Goal: Task Accomplishment & Management: Use online tool/utility

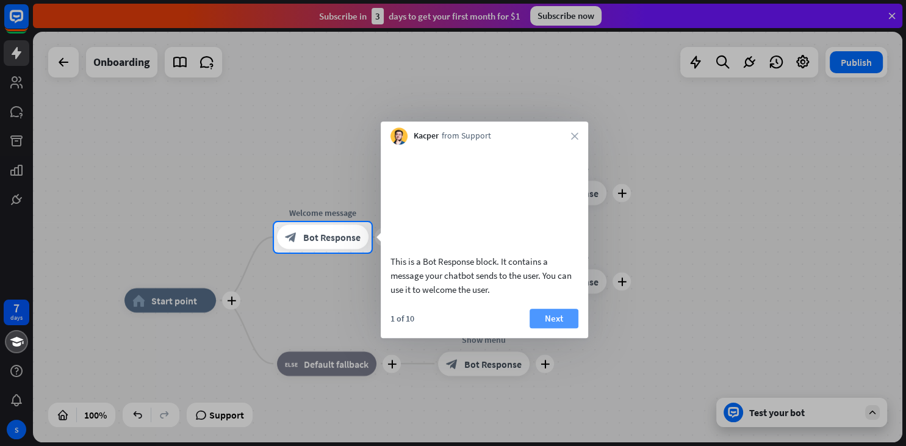
click at [552, 328] on button "Next" at bounding box center [553, 319] width 49 height 20
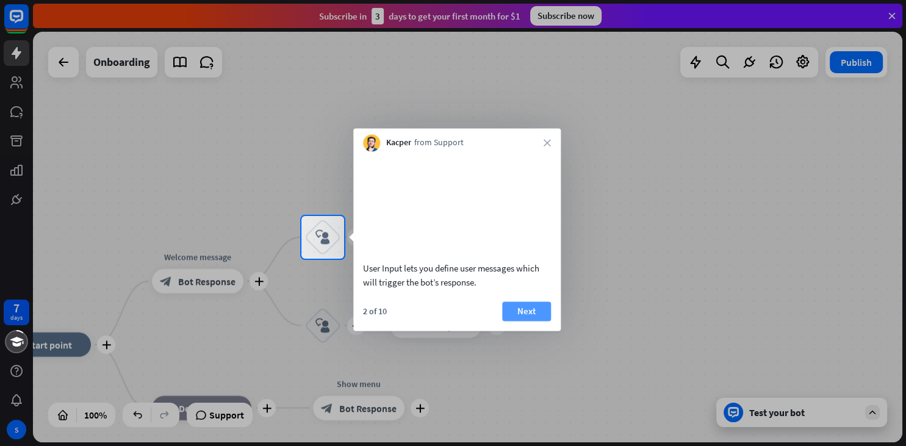
click at [539, 321] on button "Next" at bounding box center [526, 311] width 49 height 20
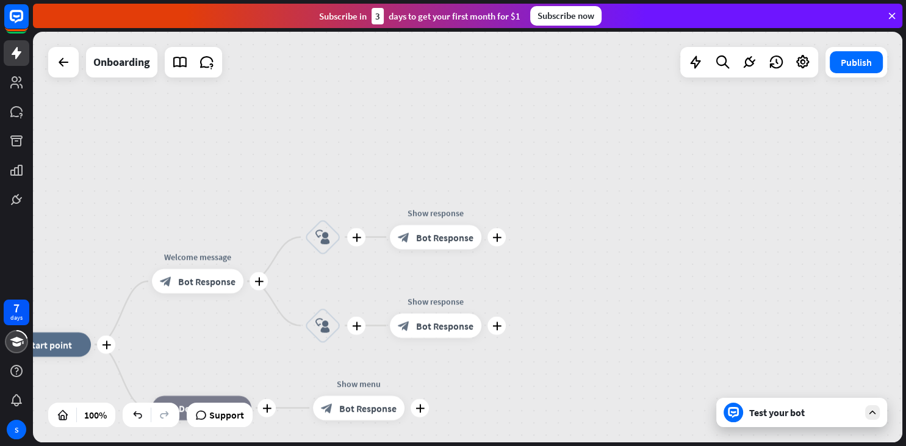
click at [538, 321] on div "plus home_2 Start point plus Welcome message block_bot_response Bot Response pl…" at bounding box center [467, 237] width 869 height 411
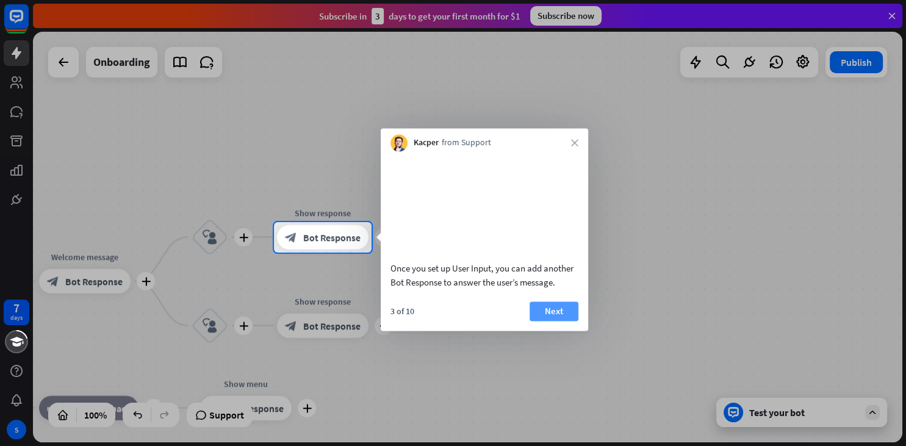
click at [552, 321] on button "Next" at bounding box center [553, 311] width 49 height 20
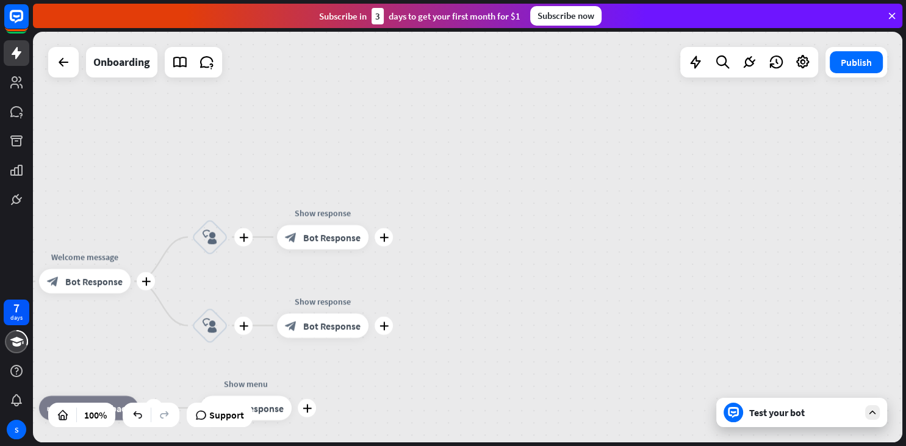
click at [554, 327] on div "plus home_2 Start point plus Welcome message block_bot_response Bot Response pl…" at bounding box center [467, 237] width 869 height 411
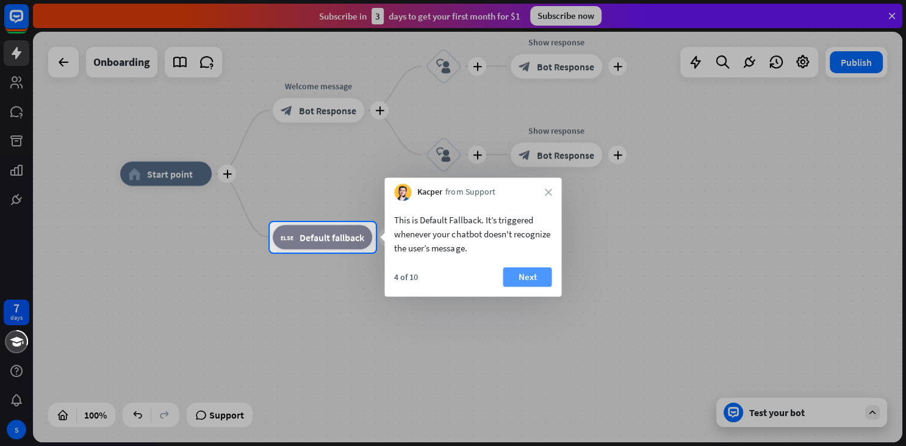
click at [520, 274] on button "Next" at bounding box center [527, 277] width 49 height 20
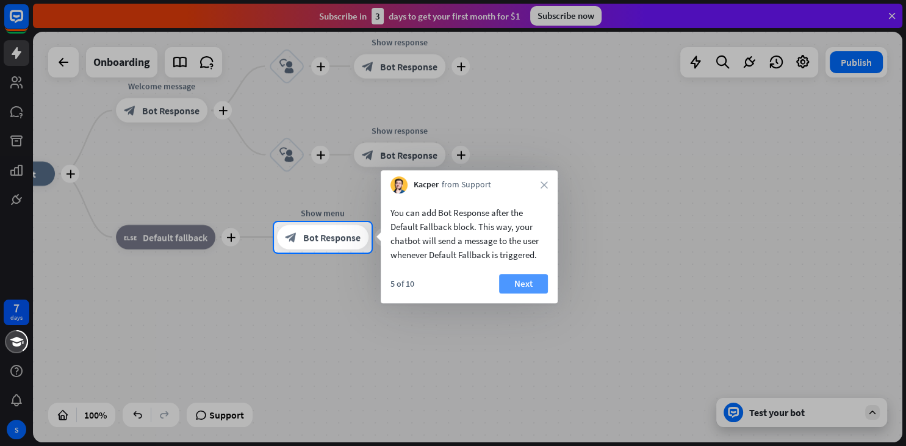
click at [540, 278] on button "Next" at bounding box center [523, 284] width 49 height 20
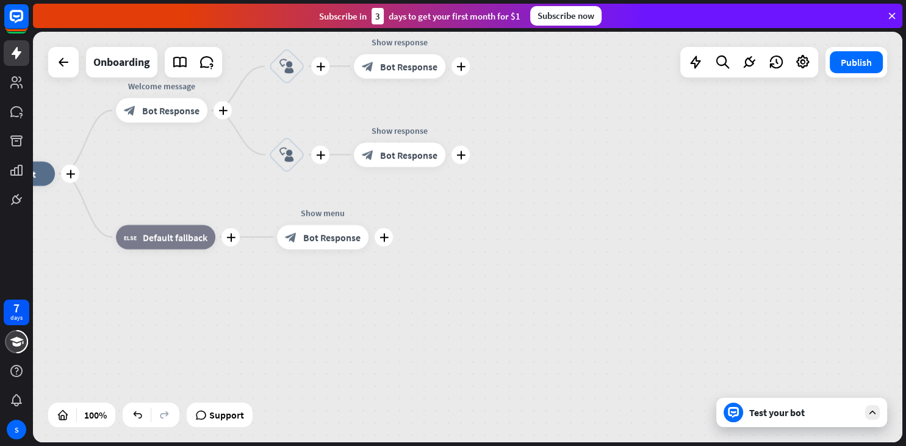
click at [543, 276] on div "plus home_2 Start point plus Welcome message block_bot_response Bot Response pl…" at bounding box center [397, 379] width 869 height 411
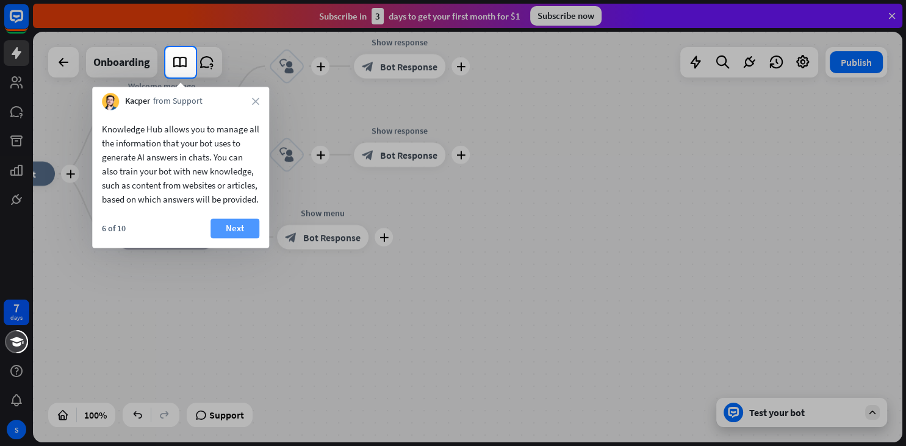
click at [250, 235] on button "Next" at bounding box center [234, 228] width 49 height 20
click at [250, 235] on div "plus home_2 Start point plus Welcome message block_bot_response Bot Response pl…" at bounding box center [397, 379] width 869 height 411
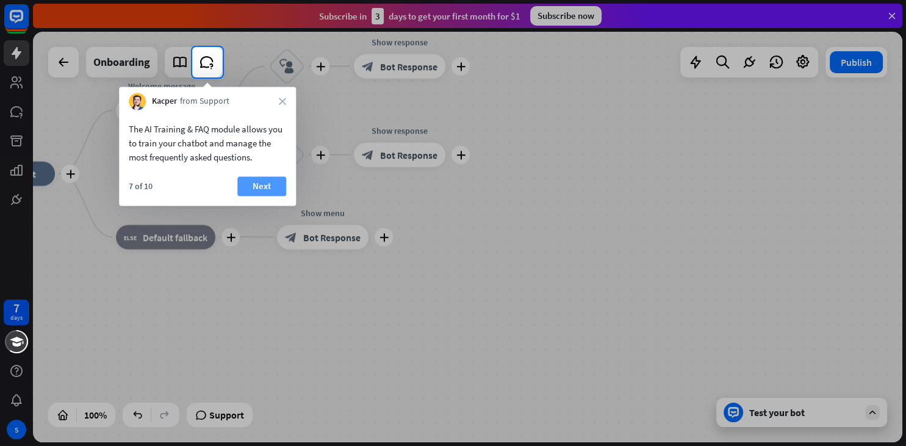
click at [268, 189] on button "Next" at bounding box center [261, 186] width 49 height 20
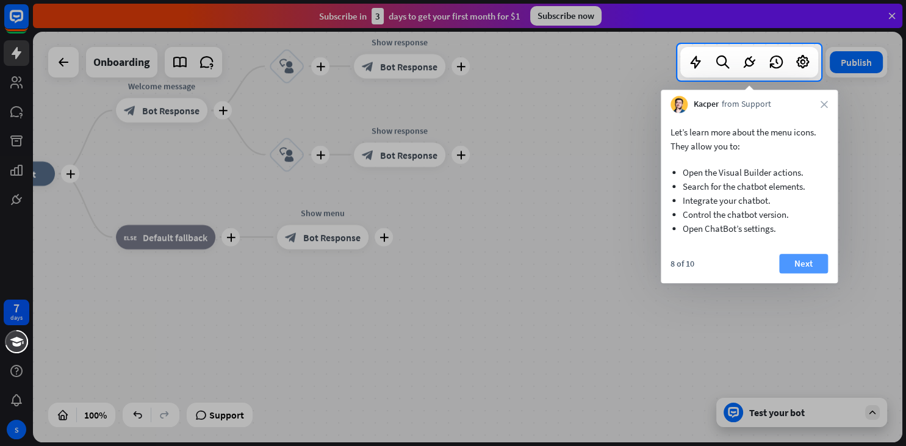
click at [787, 258] on button "Next" at bounding box center [803, 264] width 49 height 20
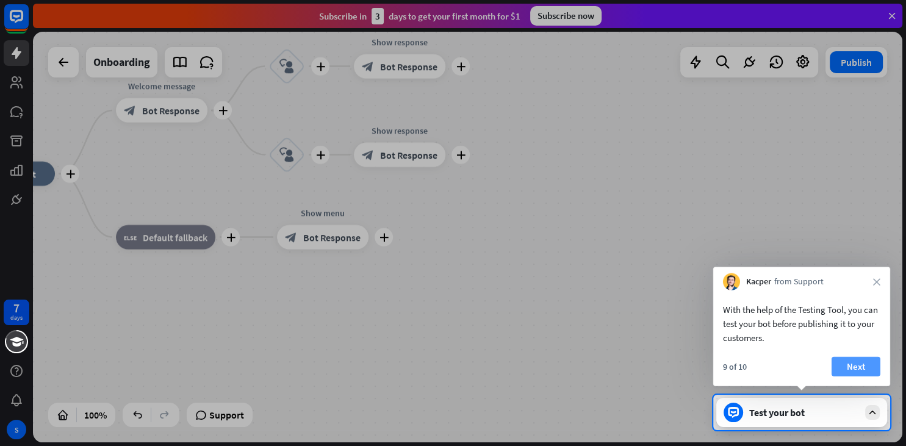
click at [841, 360] on button "Next" at bounding box center [855, 367] width 49 height 20
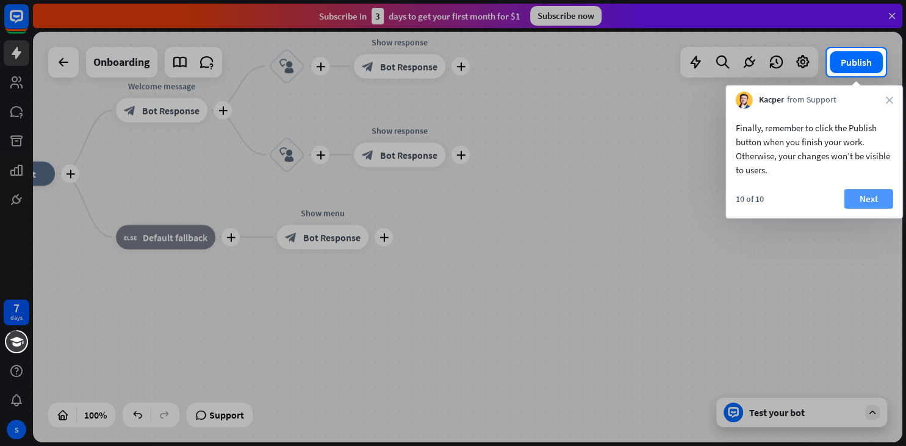
click at [867, 196] on button "Next" at bounding box center [868, 199] width 49 height 20
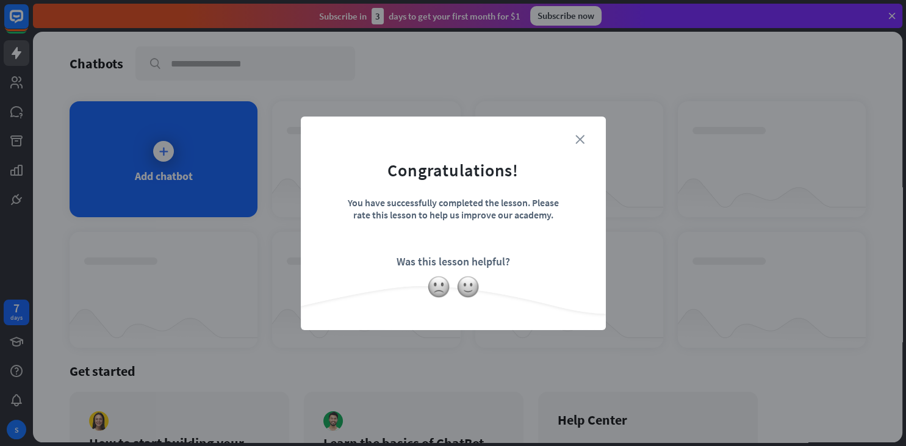
click at [577, 137] on icon "close" at bounding box center [579, 139] width 9 height 9
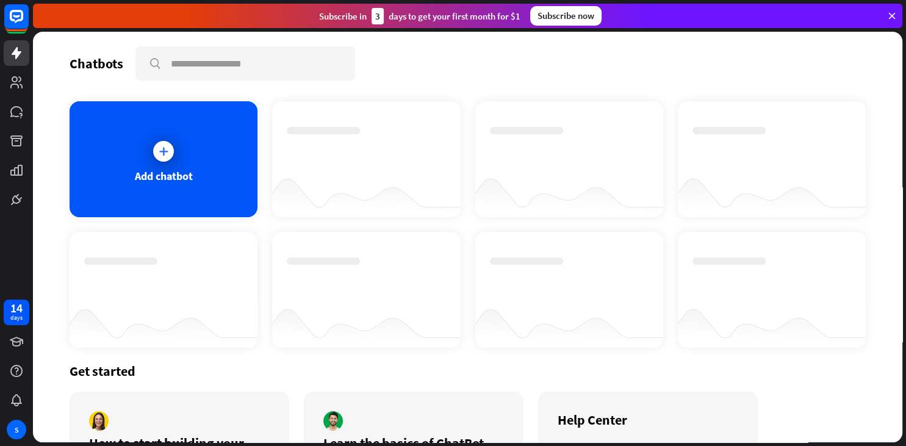
drag, startPoint x: 521, startPoint y: 17, endPoint x: 370, endPoint y: 17, distance: 151.3
click at [370, 17] on div "Subscribe [DATE] to get your first month for $1" at bounding box center [419, 16] width 201 height 16
click at [20, 305] on div "14" at bounding box center [16, 308] width 12 height 11
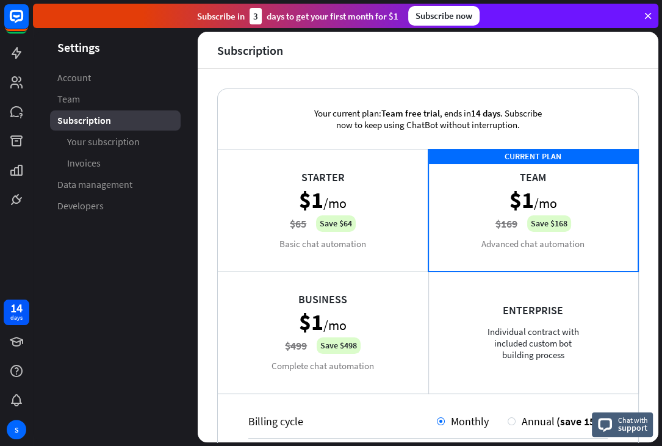
click at [113, 260] on aside "Settings Account Team Subscription Your subscription Invoices Data management D…" at bounding box center [115, 237] width 165 height 411
click at [79, 201] on span "Developers" at bounding box center [80, 205] width 46 height 13
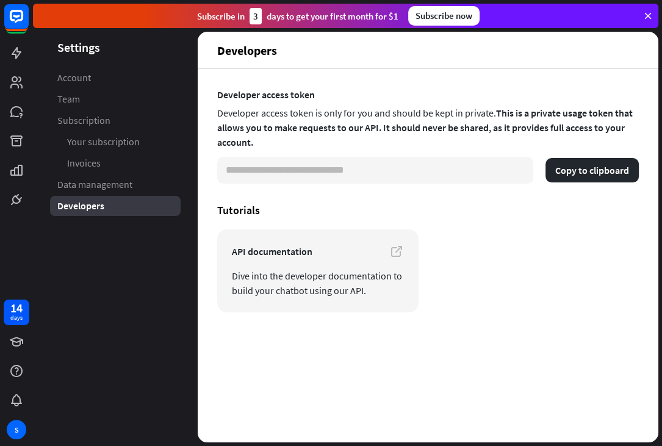
click at [309, 174] on input "**********" at bounding box center [375, 170] width 316 height 27
click at [581, 179] on button "Copy to clipboard" at bounding box center [591, 170] width 93 height 24
click at [72, 101] on span "Team" at bounding box center [68, 99] width 23 height 13
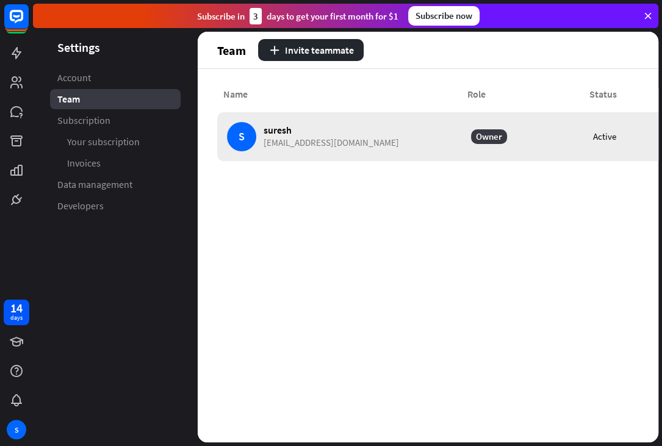
click at [396, 141] on div "S suresh [EMAIL_ADDRESS][DOMAIN_NAME]" at bounding box center [343, 136] width 244 height 49
click at [321, 144] on span "[EMAIL_ADDRESS][DOMAIN_NAME]" at bounding box center [331, 142] width 135 height 11
click at [606, 135] on div "Active" at bounding box center [604, 136] width 23 height 11
click at [20, 109] on icon at bounding box center [16, 111] width 12 height 11
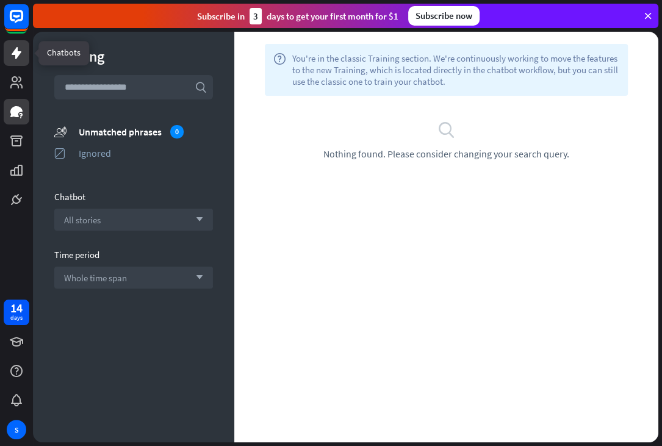
click at [16, 41] on link at bounding box center [17, 53] width 26 height 26
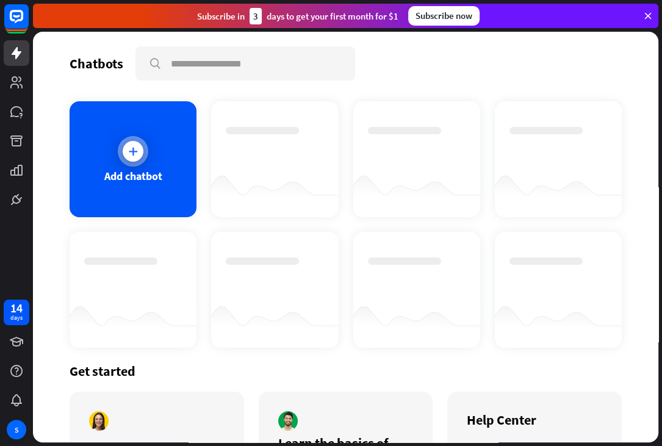
click at [149, 155] on div "Add chatbot" at bounding box center [133, 159] width 127 height 116
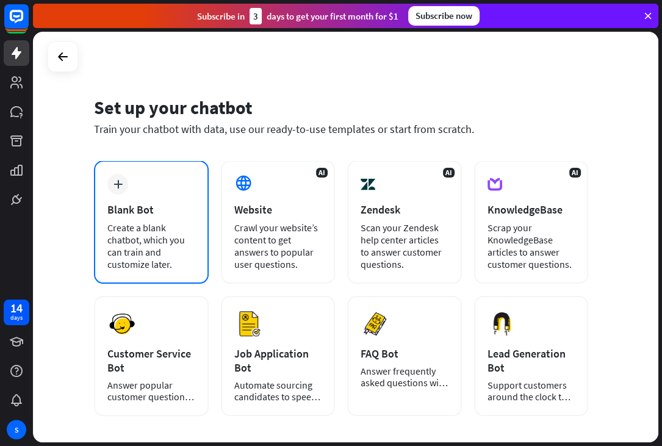
click at [174, 203] on div "Blank Bot" at bounding box center [151, 210] width 88 height 14
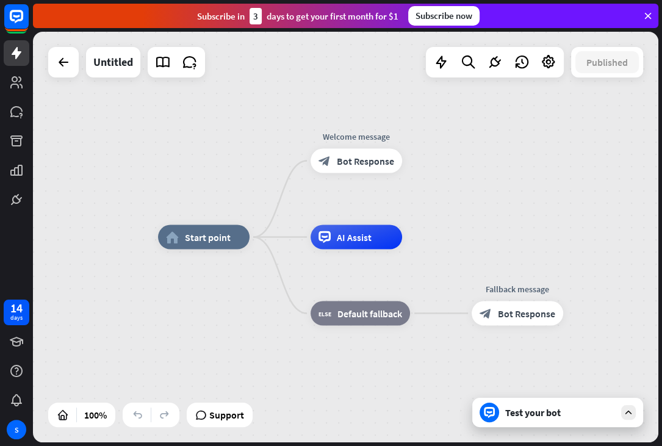
click at [539, 412] on div "Test your bot" at bounding box center [560, 412] width 110 height 12
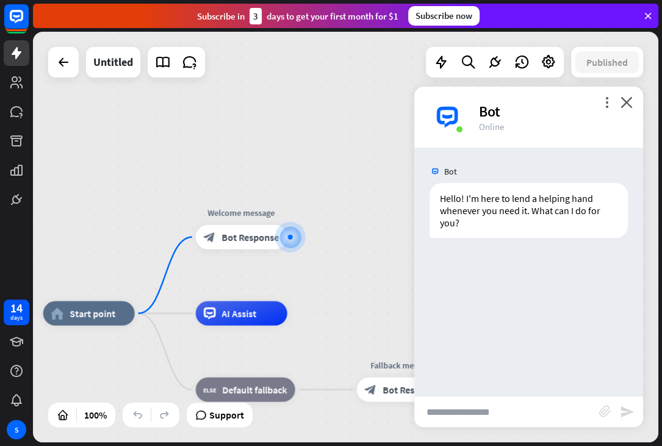
click at [480, 406] on input "text" at bounding box center [506, 411] width 185 height 30
click at [445, 414] on input "text" at bounding box center [506, 411] width 185 height 30
paste input "*"
click at [445, 405] on input "text" at bounding box center [506, 411] width 185 height 30
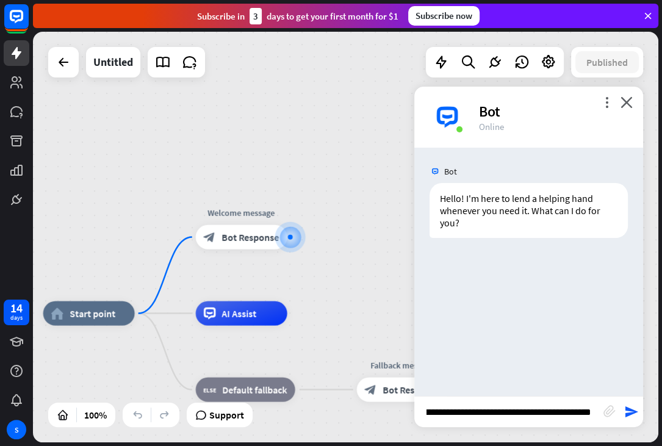
type input "**********"
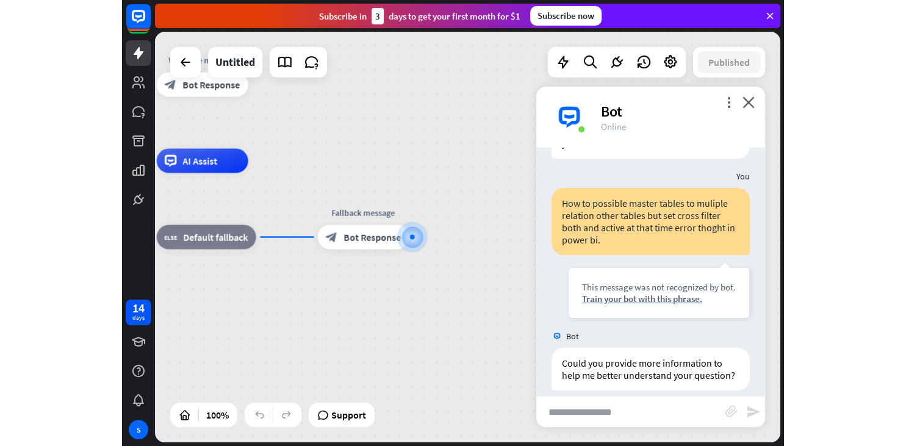
scroll to position [91, 0]
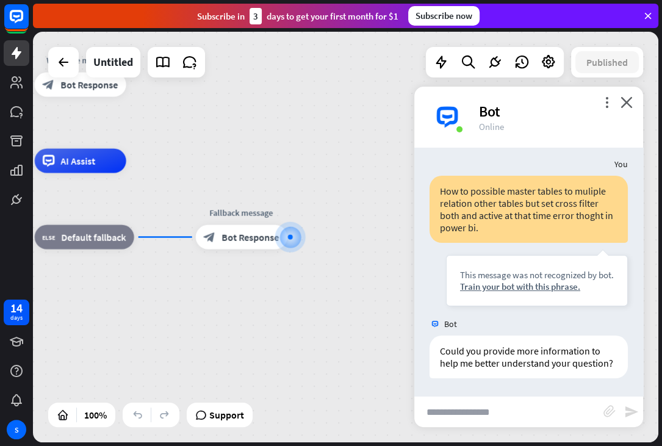
click at [499, 411] on input "text" at bounding box center [508, 411] width 189 height 30
click at [540, 404] on input "text" at bounding box center [508, 411] width 189 height 30
click at [245, 236] on span "Bot Response" at bounding box center [250, 237] width 57 height 12
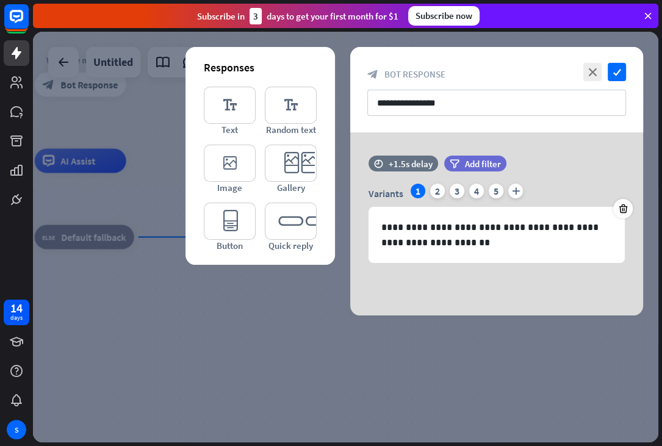
click at [135, 97] on div at bounding box center [345, 237] width 625 height 411
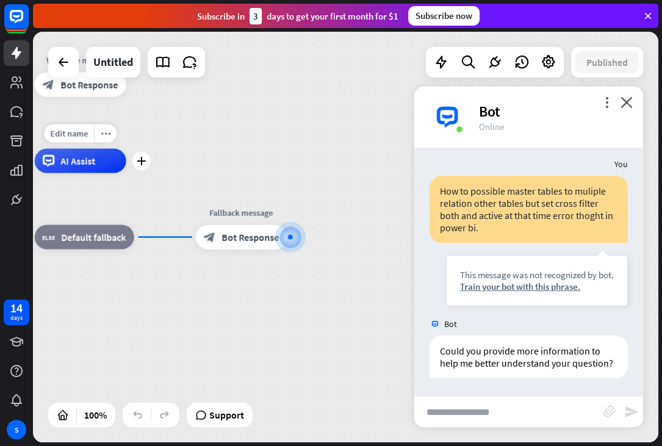
click at [87, 161] on span "AI Assist" at bounding box center [78, 161] width 35 height 12
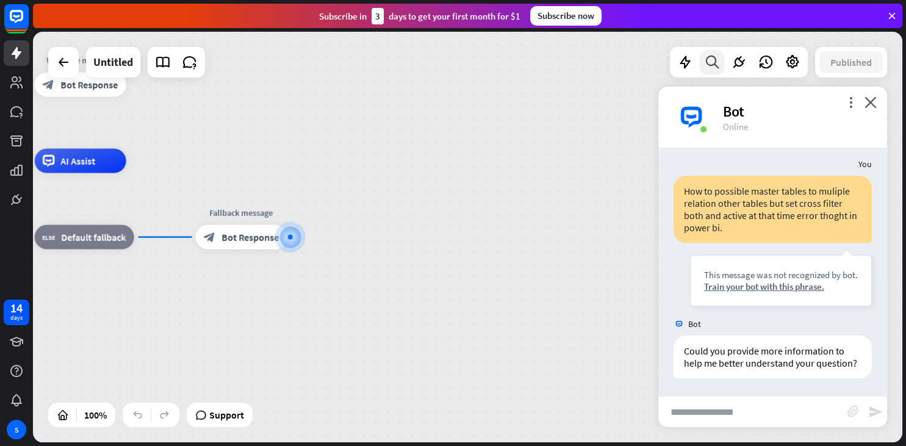
click at [715, 61] on icon at bounding box center [712, 62] width 16 height 16
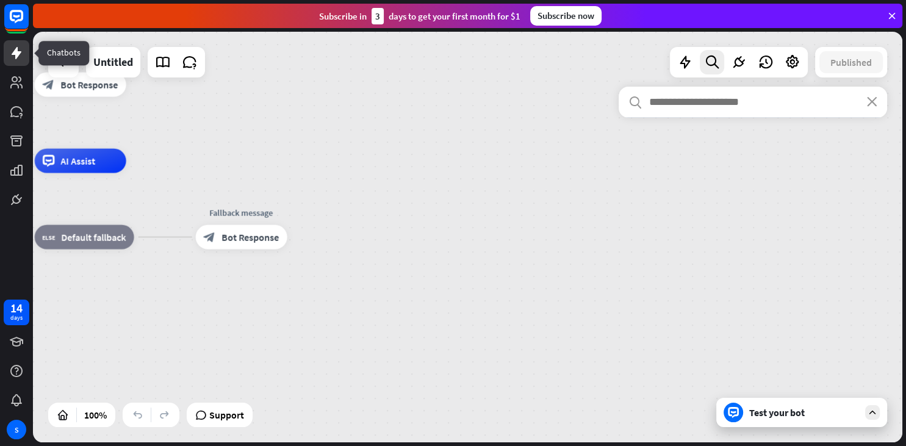
click at [13, 57] on icon at bounding box center [16, 53] width 15 height 15
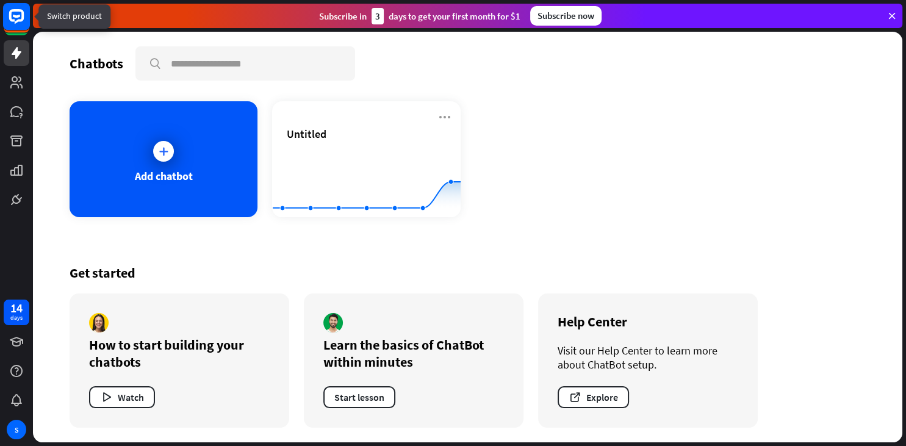
click at [18, 24] on rect at bounding box center [16, 16] width 27 height 27
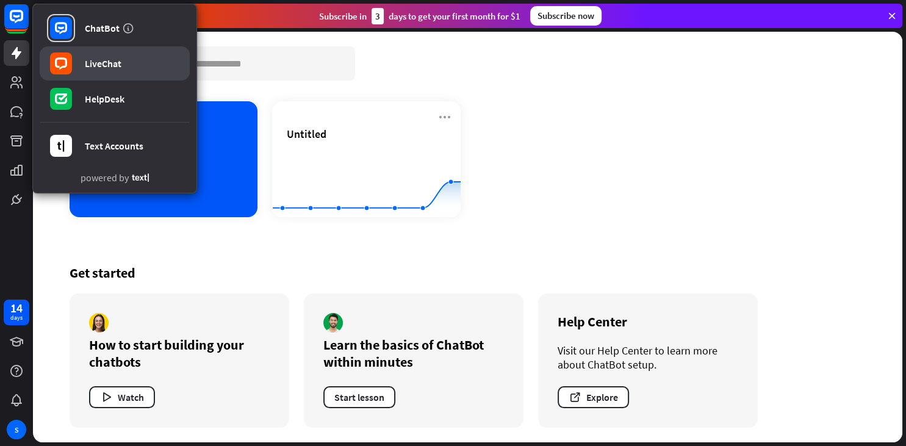
click at [105, 72] on link "LiveChat" at bounding box center [115, 63] width 150 height 34
